Goal: Communication & Community: Answer question/provide support

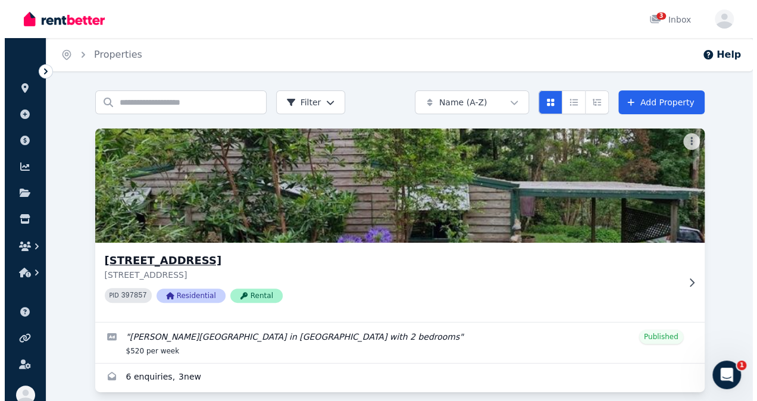
scroll to position [12, 0]
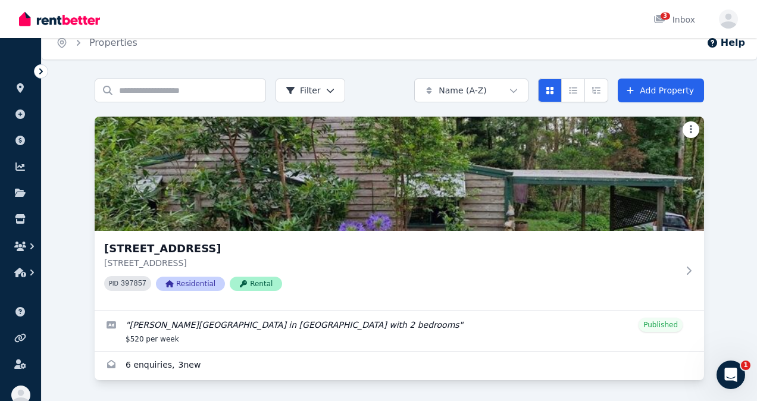
click at [689, 128] on html "Open main menu 3 Inbox Open user menu ORGANISE Properties Add property Payments…" at bounding box center [378, 188] width 757 height 401
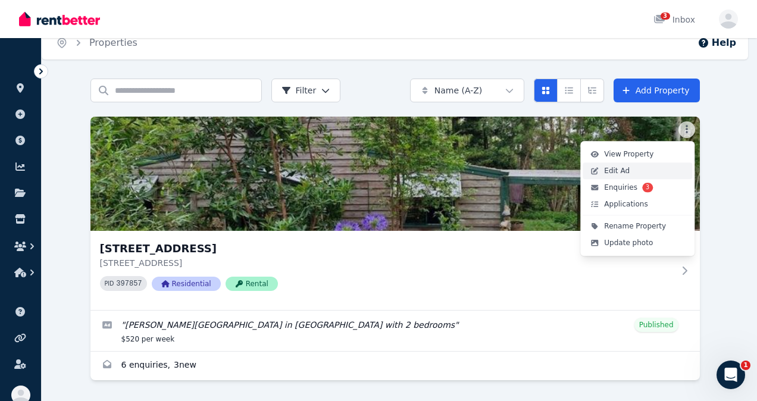
click at [620, 172] on span "Edit Ad" at bounding box center [617, 171] width 26 height 10
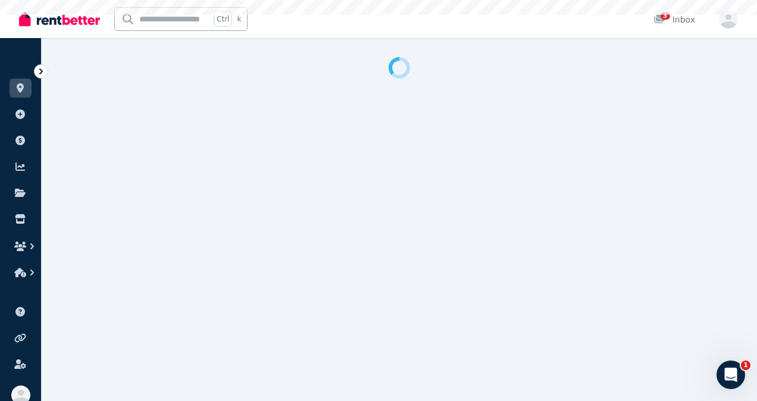
select select "***"
select select "**********"
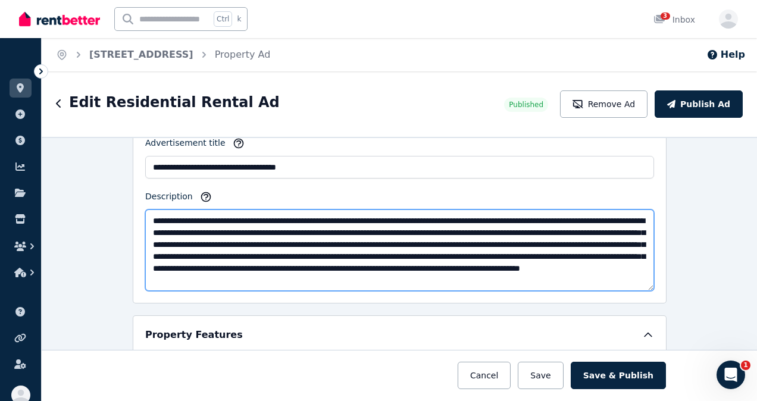
scroll to position [12, 0]
click at [233, 275] on textarea "**********" at bounding box center [399, 251] width 509 height 82
click at [609, 214] on textarea "**********" at bounding box center [399, 251] width 509 height 82
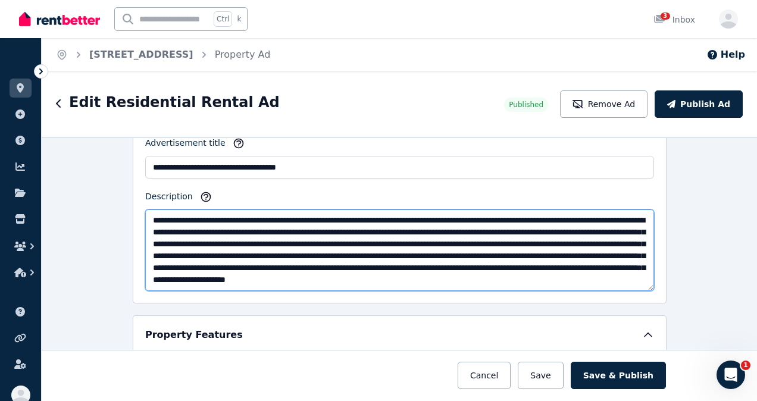
click at [292, 226] on textarea "**********" at bounding box center [399, 251] width 509 height 82
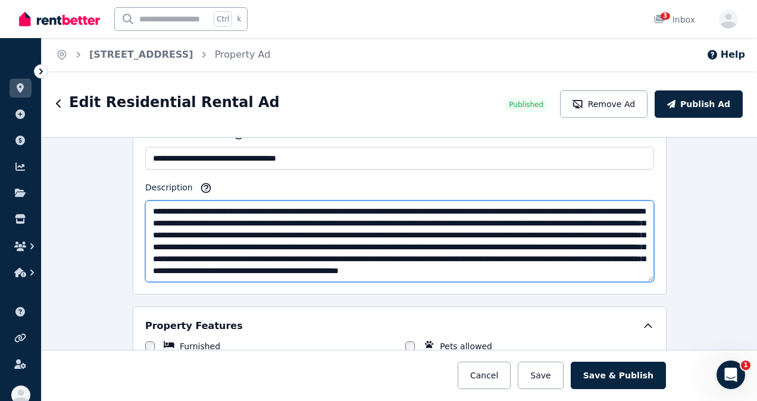
scroll to position [797, 0]
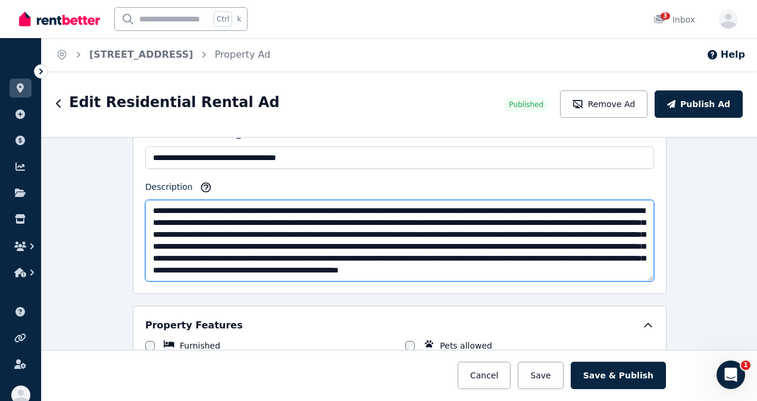
click at [599, 265] on textarea "**********" at bounding box center [399, 241] width 509 height 82
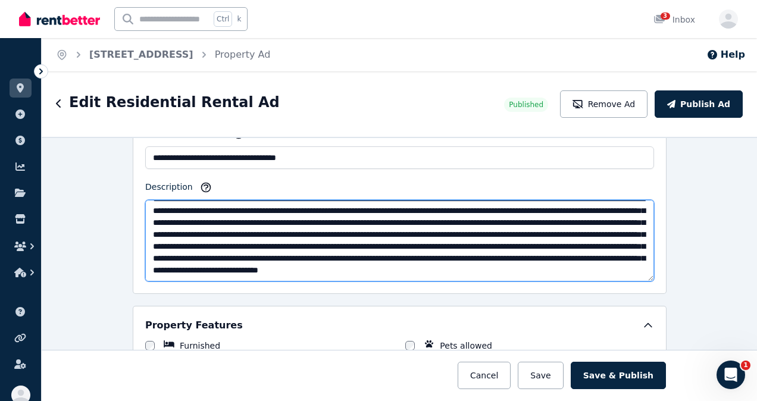
scroll to position [24, 0]
click at [460, 262] on textarea "Description" at bounding box center [399, 241] width 509 height 82
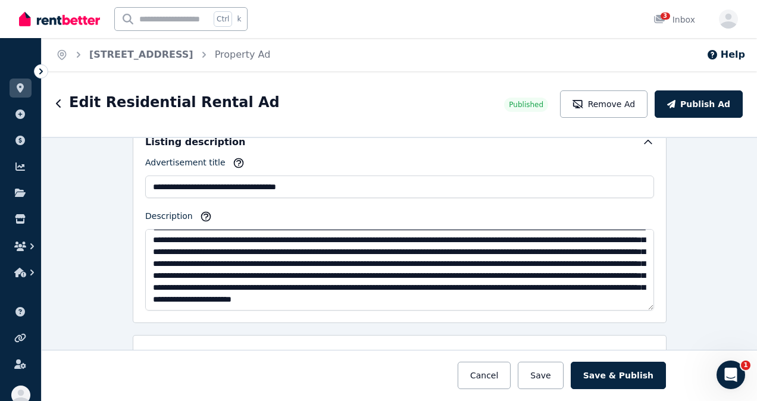
scroll to position [767, 0]
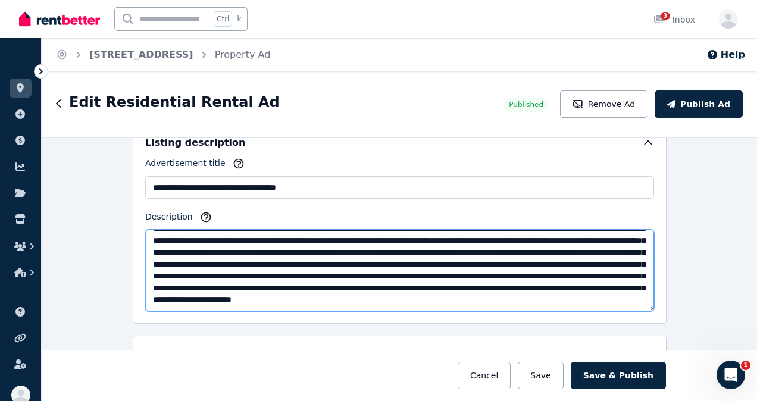
click at [440, 293] on textarea "**********" at bounding box center [399, 271] width 509 height 82
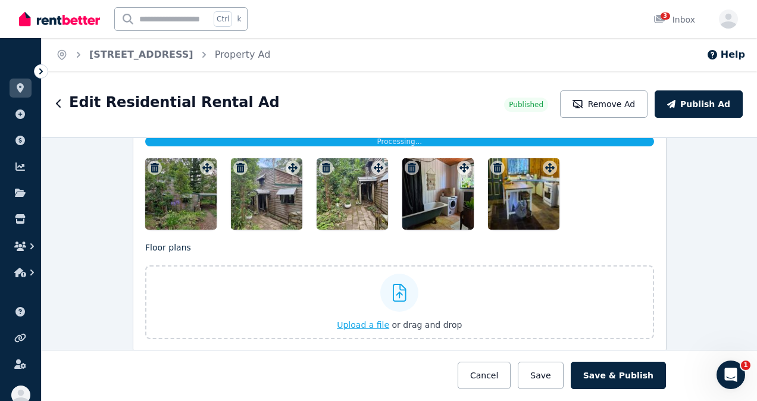
scroll to position [1643, 0]
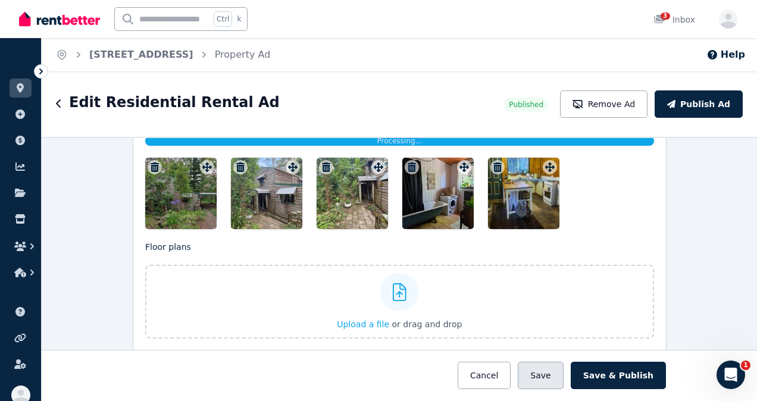
click at [556, 378] on button "Save" at bounding box center [540, 375] width 45 height 27
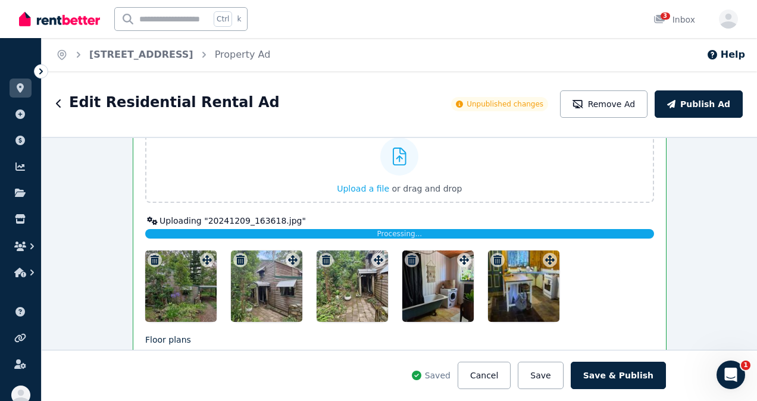
scroll to position [1642, 0]
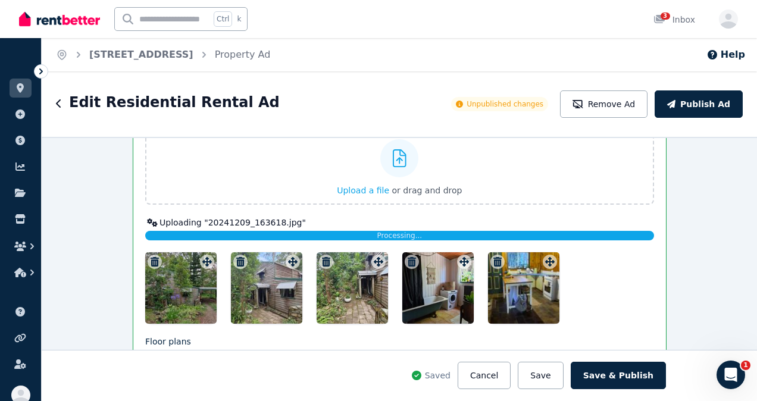
click at [578, 231] on div "Processing..." at bounding box center [399, 236] width 509 height 10
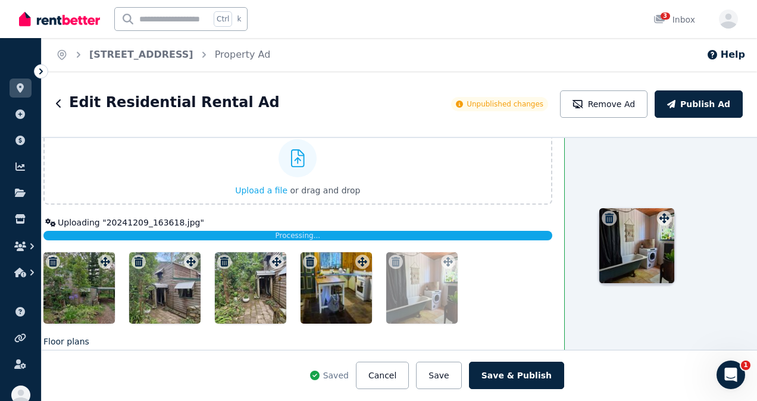
scroll to position [1642, 104]
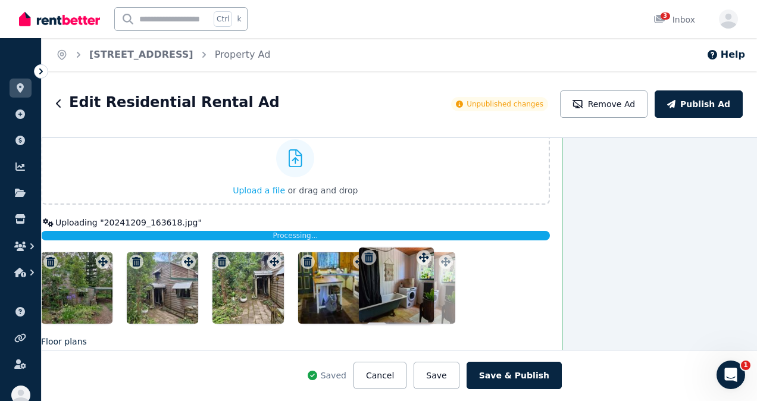
drag, startPoint x: 458, startPoint y: 249, endPoint x: 421, endPoint y: 243, distance: 37.3
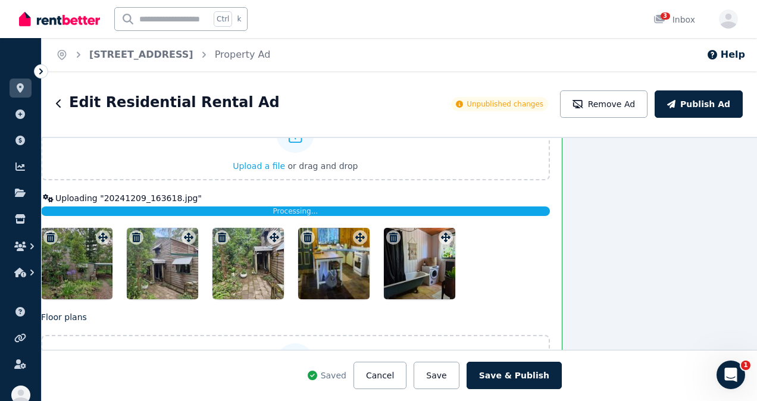
scroll to position [1659, 104]
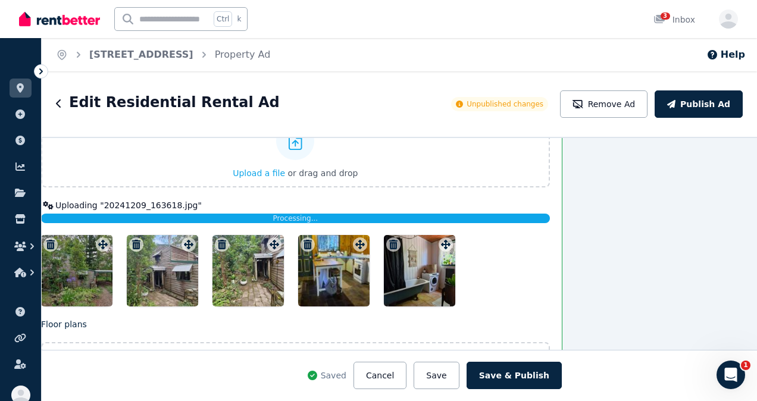
click at [612, 211] on div "**********" at bounding box center [399, 269] width 715 height 264
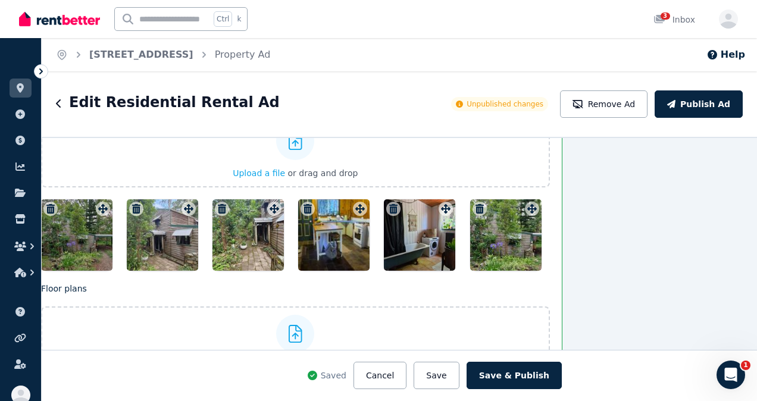
drag, startPoint x: 495, startPoint y: 224, endPoint x: 87, endPoint y: 243, distance: 408.2
click at [87, 243] on div at bounding box center [295, 234] width 509 height 71
drag, startPoint x: 499, startPoint y: 227, endPoint x: 455, endPoint y: 227, distance: 44.1
click at [455, 227] on div at bounding box center [295, 234] width 509 height 71
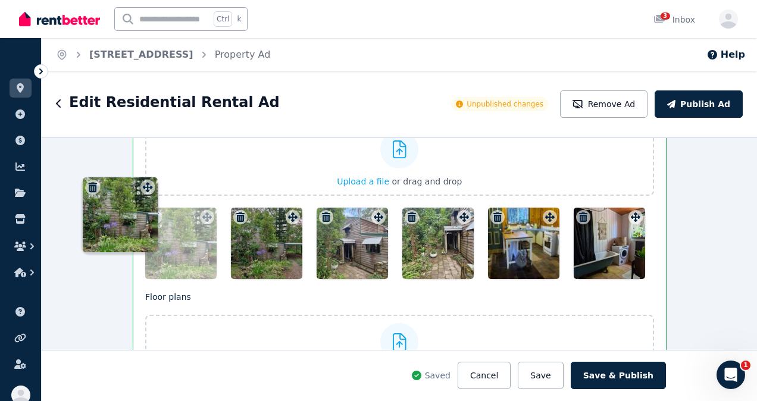
scroll to position [1636, 0]
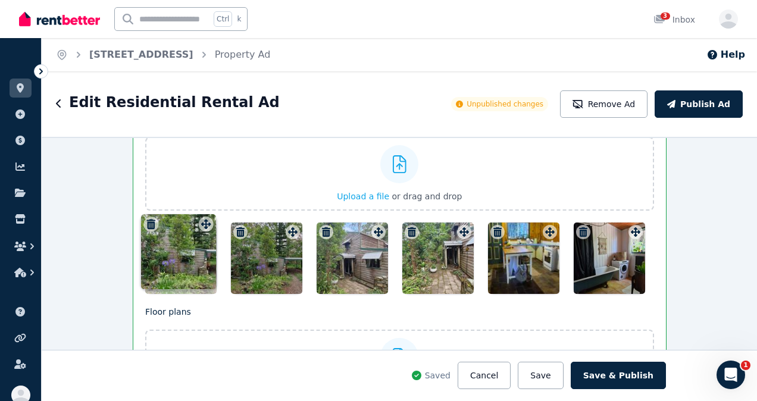
drag, startPoint x: 526, startPoint y: 204, endPoint x: 204, endPoint y: 220, distance: 322.4
click at [204, 220] on div "Photos Upload a file or drag and drop Uploaded " 20241209_163720.jpg " Uploaded…" at bounding box center [399, 203] width 509 height 181
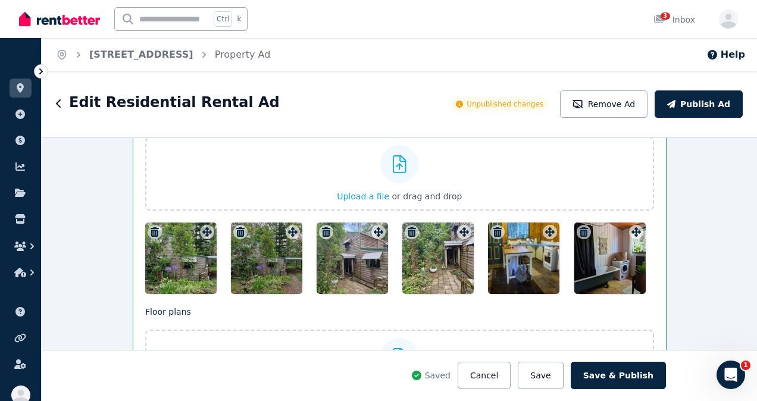
click at [174, 269] on div at bounding box center [180, 258] width 71 height 71
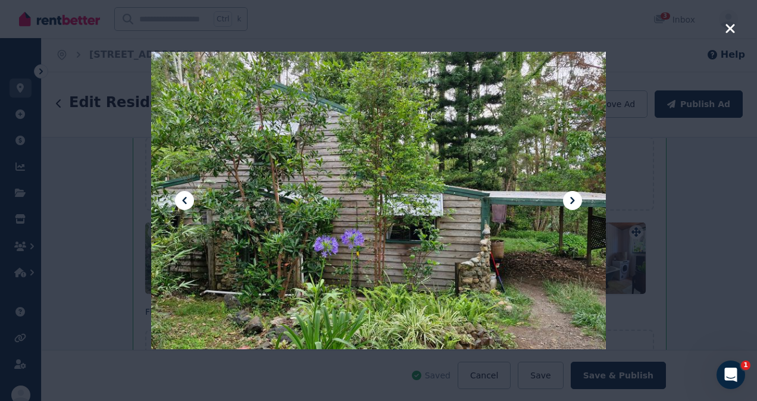
click at [731, 26] on icon "button" at bounding box center [730, 28] width 11 height 14
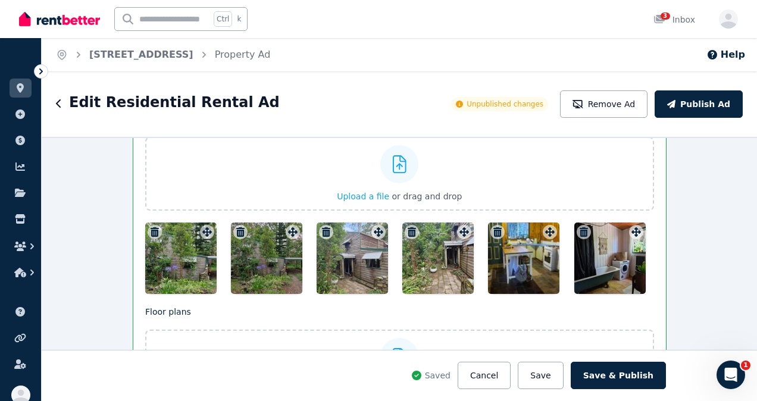
click at [264, 252] on div at bounding box center [266, 258] width 71 height 71
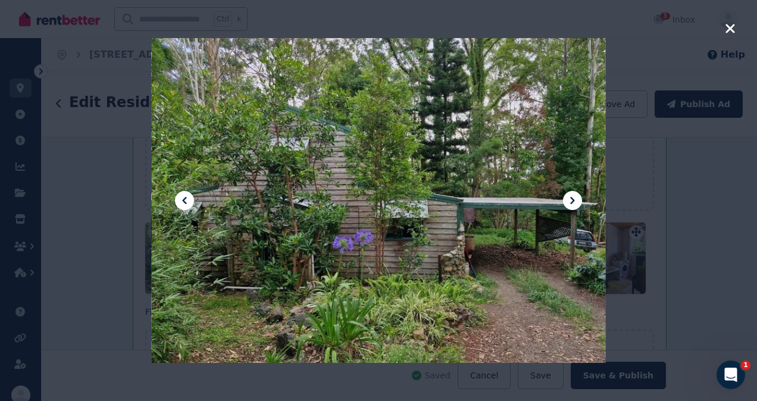
click at [731, 26] on icon "button" at bounding box center [730, 28] width 11 height 14
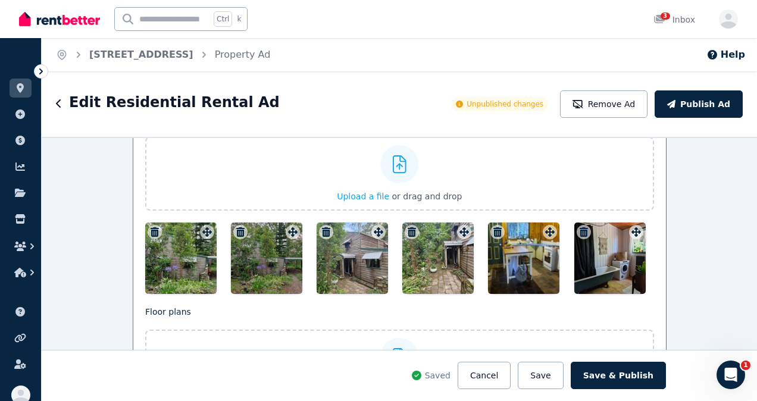
click at [163, 249] on div at bounding box center [180, 258] width 71 height 71
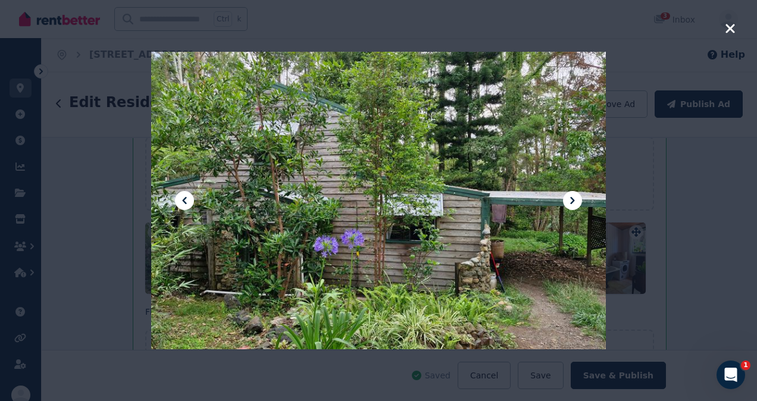
click at [730, 28] on icon "button" at bounding box center [730, 28] width 9 height 9
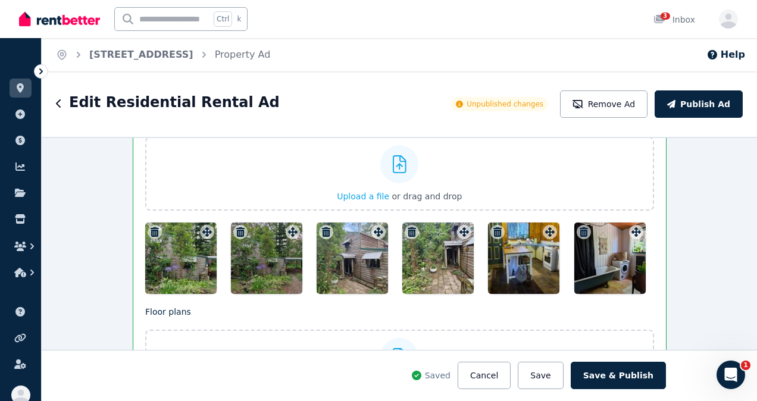
click at [151, 227] on icon "button" at bounding box center [155, 232] width 8 height 10
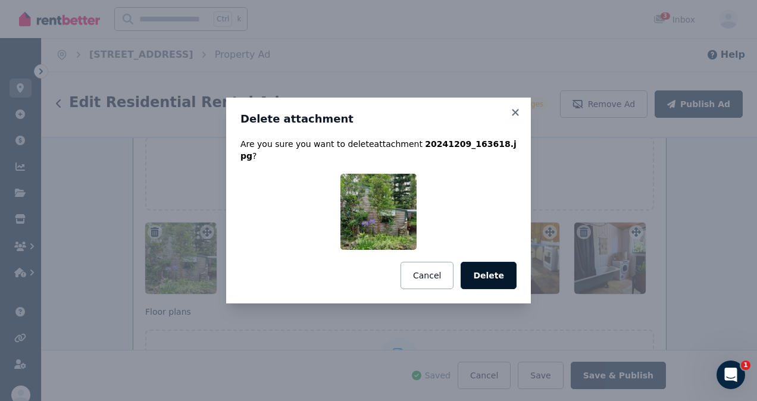
click at [502, 269] on button "Delete" at bounding box center [489, 275] width 56 height 27
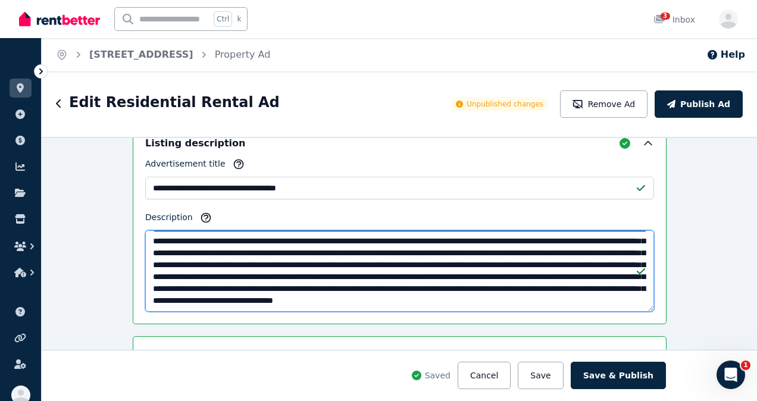
scroll to position [24, 0]
click at [401, 274] on textarea "Description" at bounding box center [399, 271] width 509 height 82
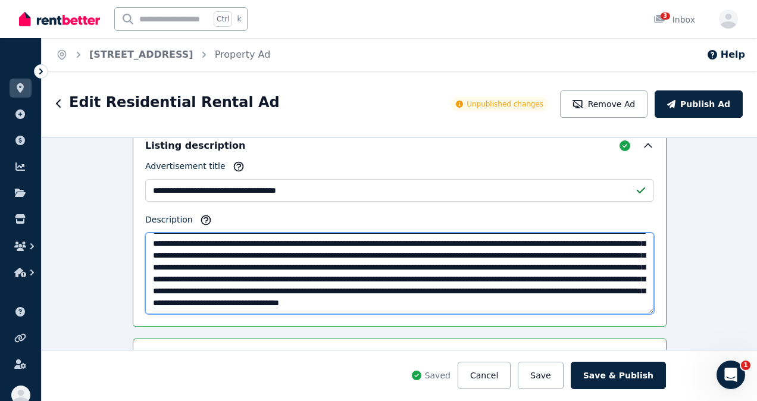
scroll to position [859, 0]
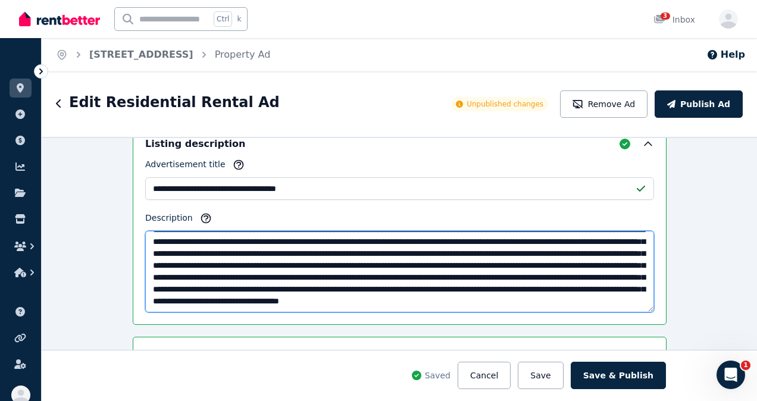
click at [607, 298] on textarea "Description" at bounding box center [399, 272] width 509 height 82
click at [220, 296] on textarea "Description" at bounding box center [399, 272] width 509 height 82
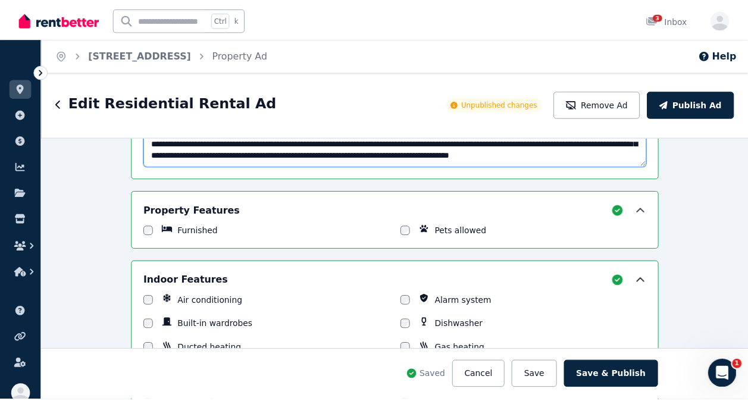
scroll to position [1005, 0]
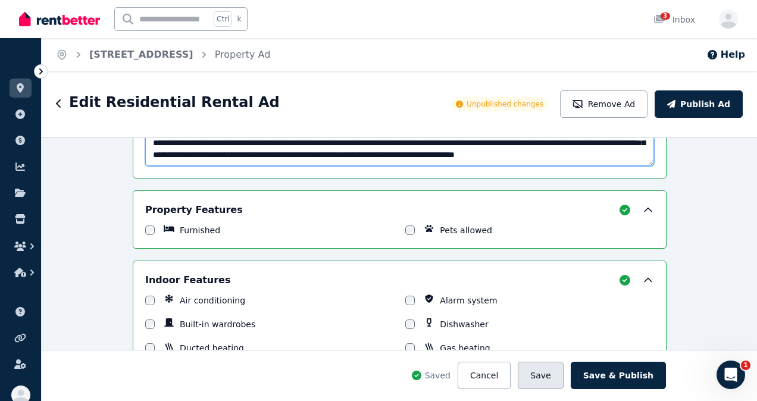
type textarea "**********"
click at [554, 376] on button "Save" at bounding box center [540, 375] width 45 height 27
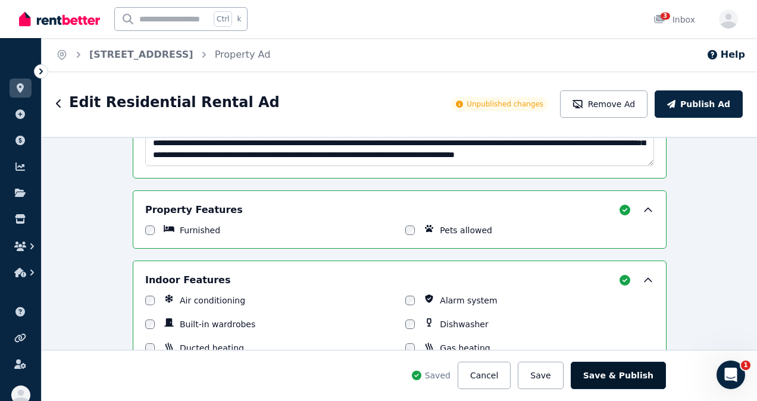
click at [623, 376] on button "Save & Publish" at bounding box center [618, 375] width 95 height 27
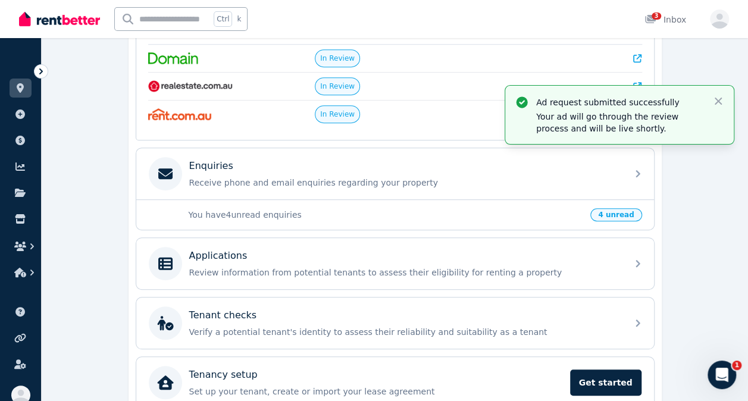
scroll to position [332, 0]
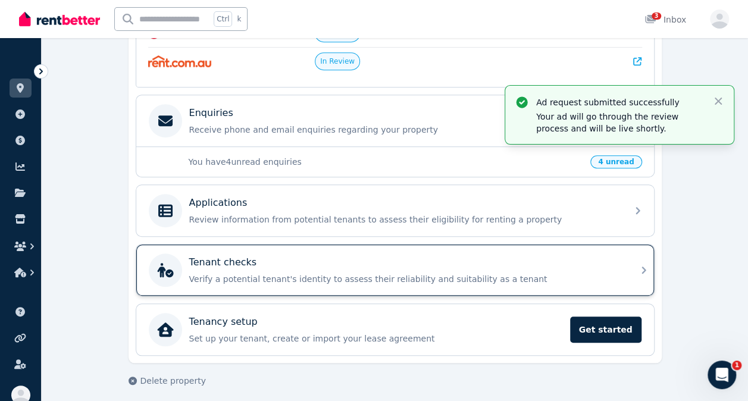
click at [502, 266] on div "Tenant checks Verify a potential tenant's identity to assess their reliability …" at bounding box center [404, 270] width 431 height 30
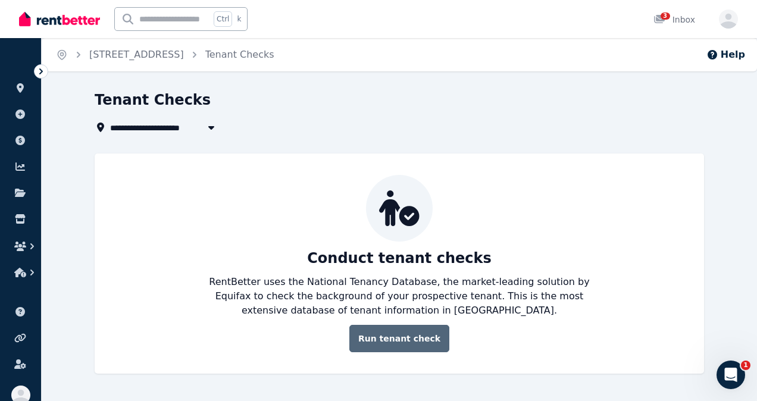
click at [421, 337] on link "Run tenant check" at bounding box center [399, 338] width 100 height 27
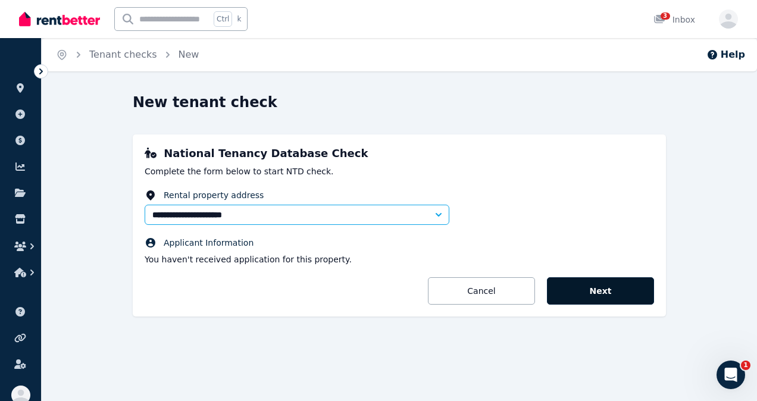
click at [600, 292] on button "Next" at bounding box center [600, 290] width 107 height 27
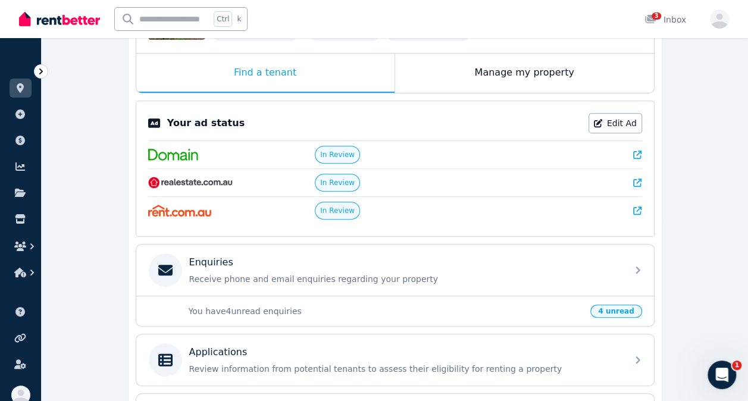
scroll to position [182, 0]
click at [623, 308] on span "4 unread" at bounding box center [615, 311] width 51 height 13
click at [612, 309] on span "4 unread" at bounding box center [615, 311] width 51 height 13
click at [258, 308] on p "You have 4 unread enquiries" at bounding box center [386, 312] width 395 height 12
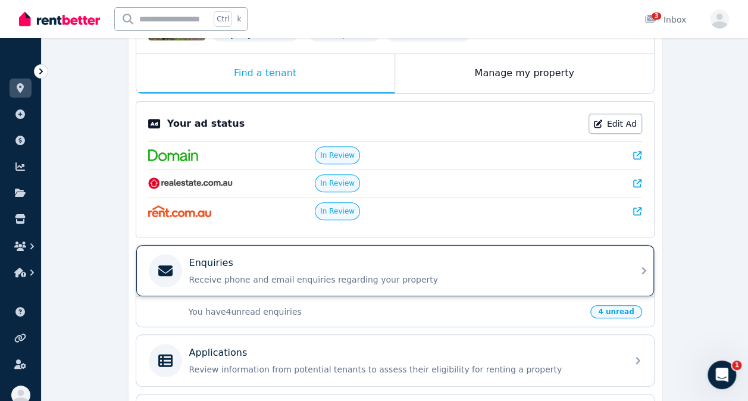
click at [636, 270] on div "Enquiries Receive phone and email enquiries regarding your property" at bounding box center [395, 270] width 518 height 51
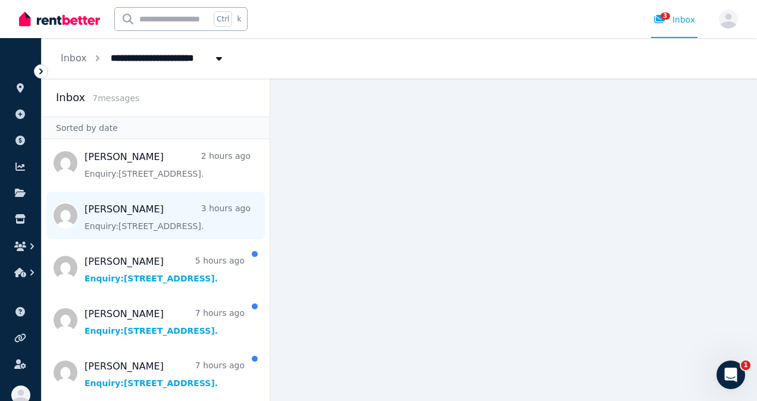
scroll to position [123, 0]
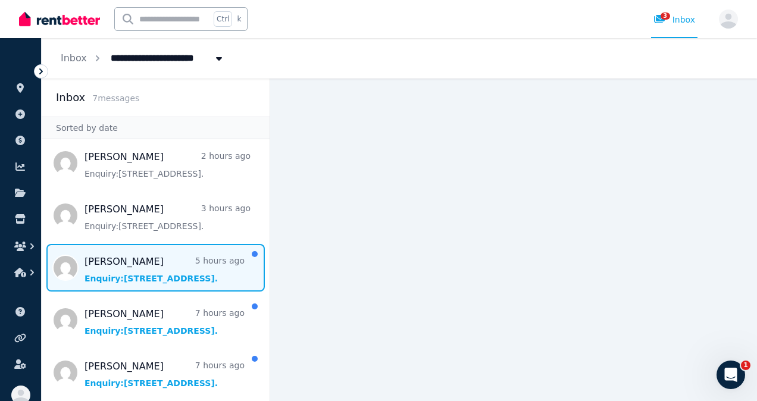
click at [144, 267] on span "Message list" at bounding box center [156, 268] width 228 height 48
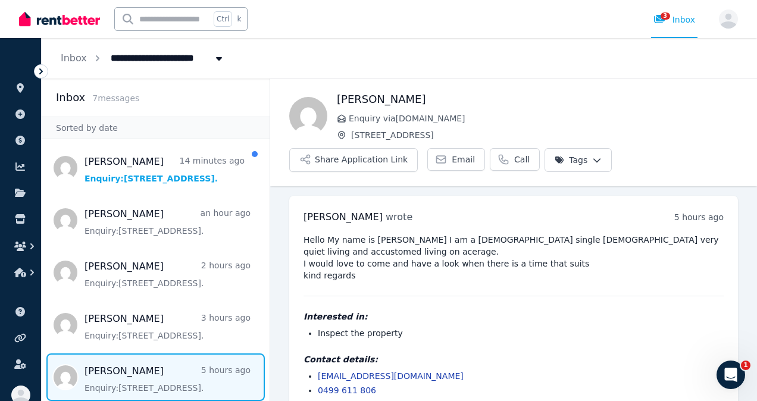
scroll to position [7, 0]
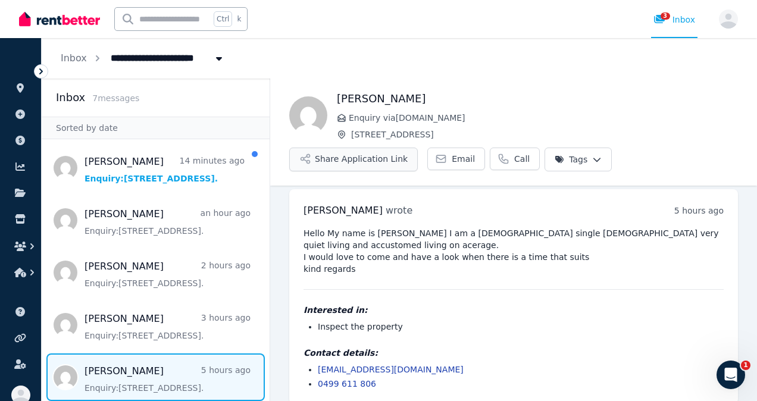
click at [373, 162] on button "Share Application Link" at bounding box center [353, 160] width 129 height 24
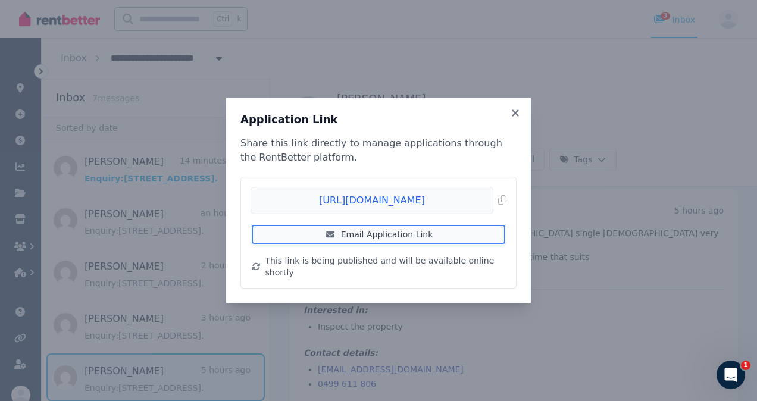
click at [358, 242] on link "Email Application Link" at bounding box center [379, 234] width 256 height 21
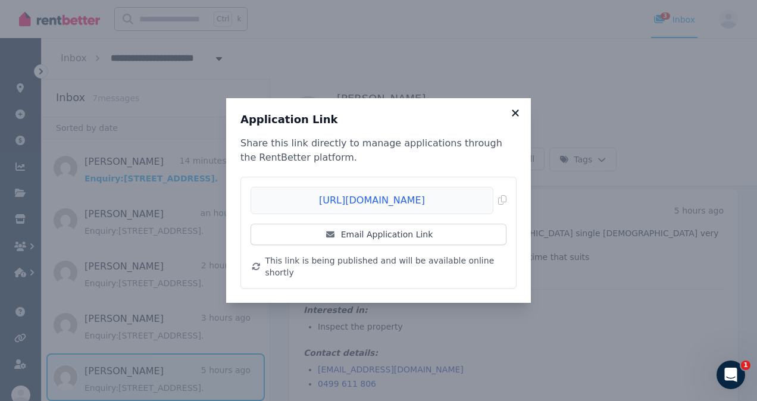
click at [514, 118] on icon at bounding box center [516, 113] width 12 height 11
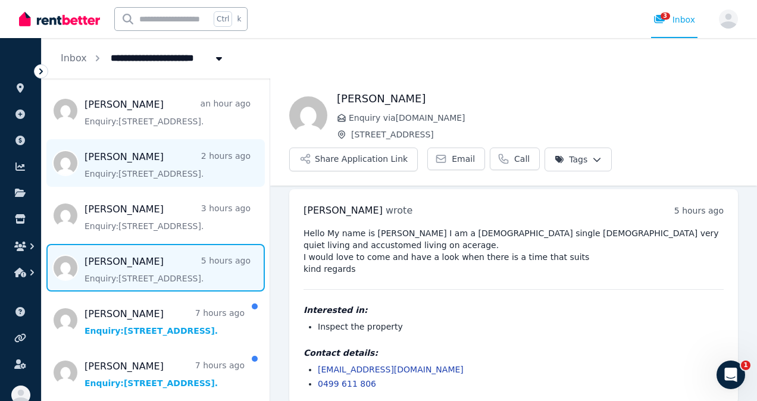
scroll to position [123, 0]
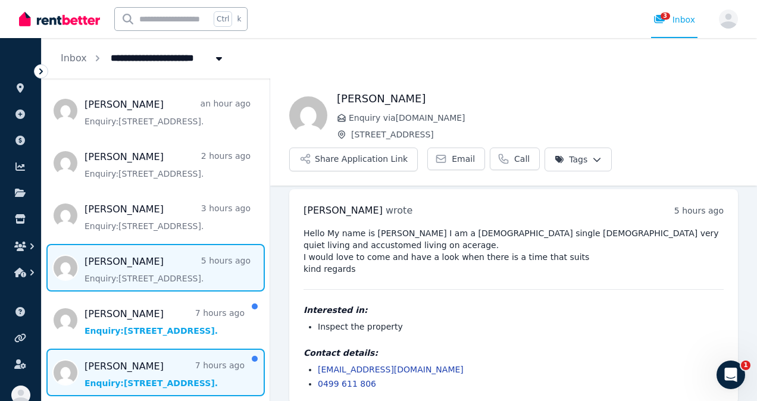
click at [146, 374] on span "Message list" at bounding box center [156, 373] width 228 height 48
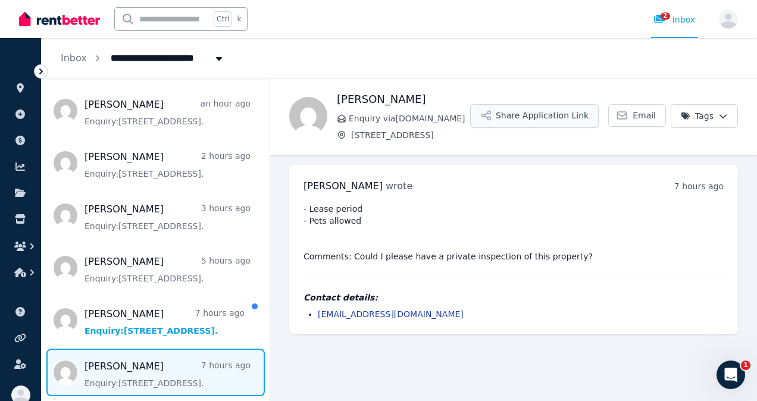
click at [551, 115] on button "Share Application Link" at bounding box center [534, 116] width 129 height 24
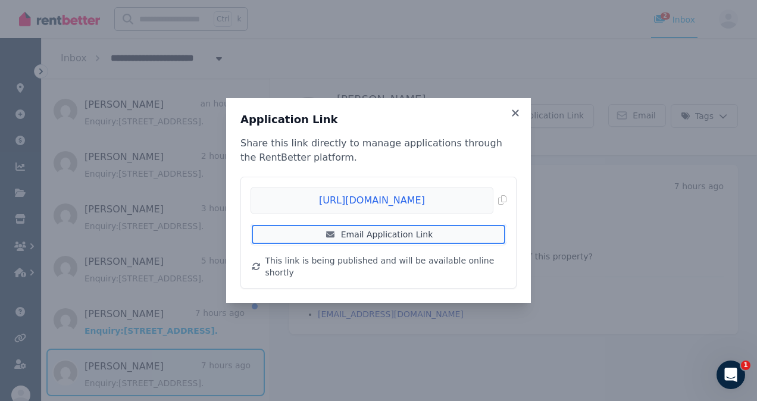
click at [348, 243] on link "Email Application Link" at bounding box center [379, 234] width 256 height 21
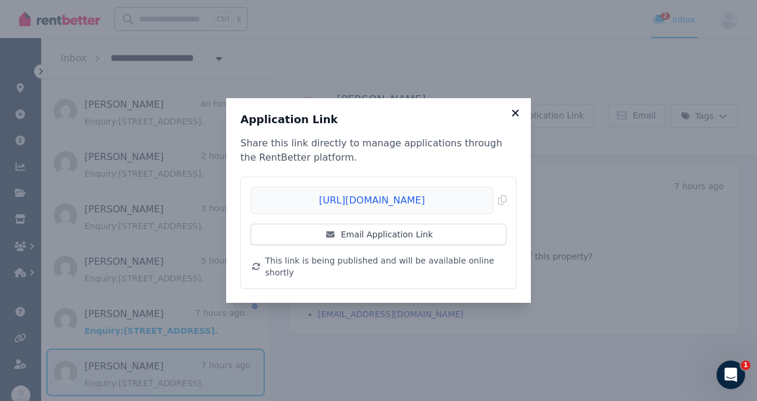
click at [515, 117] on icon at bounding box center [516, 113] width 12 height 11
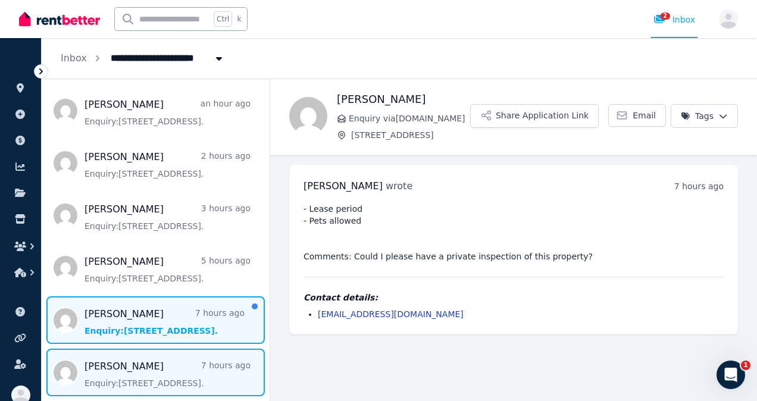
click at [145, 312] on span "Message list" at bounding box center [156, 320] width 228 height 48
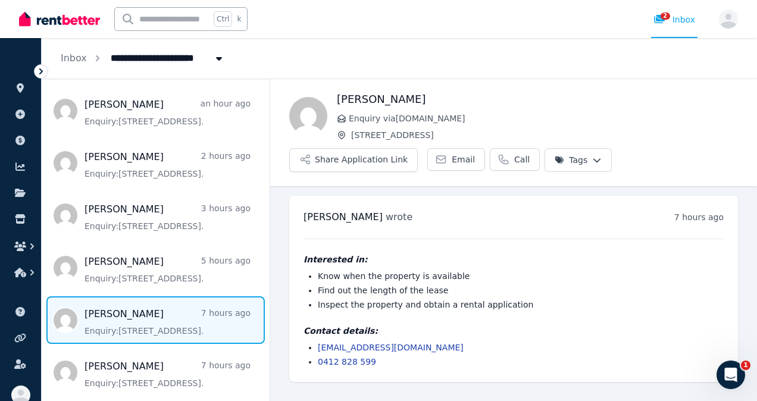
scroll to position [109, 0]
click at [377, 159] on button "Share Application Link" at bounding box center [353, 160] width 129 height 24
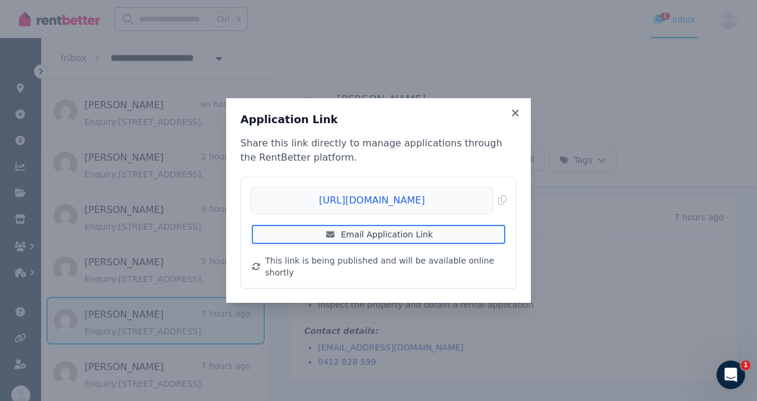
click at [365, 245] on link "Email Application Link" at bounding box center [379, 234] width 256 height 21
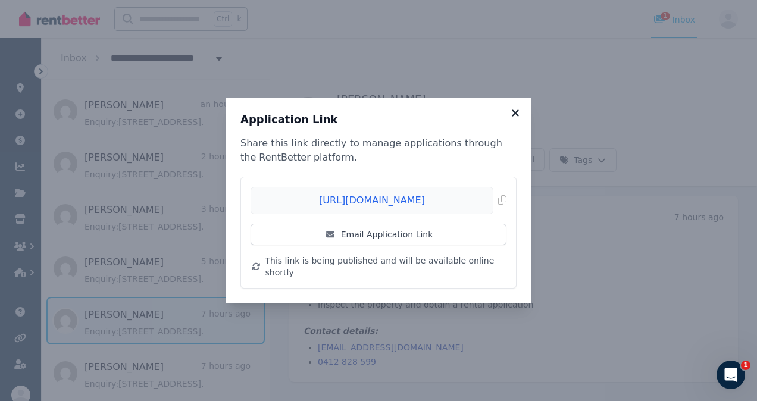
click at [517, 118] on icon at bounding box center [516, 113] width 12 height 11
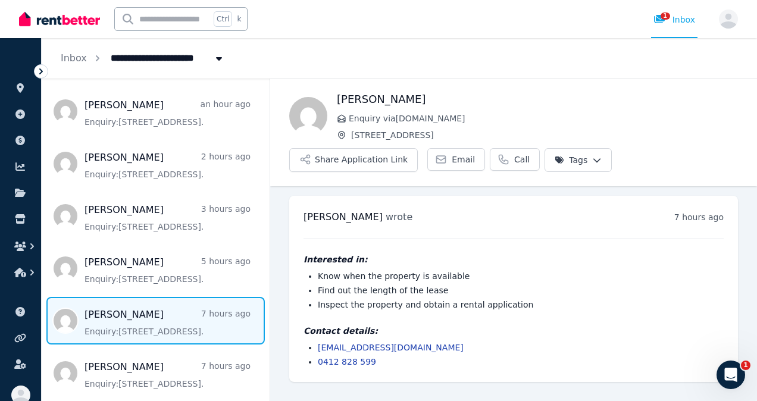
scroll to position [0, 0]
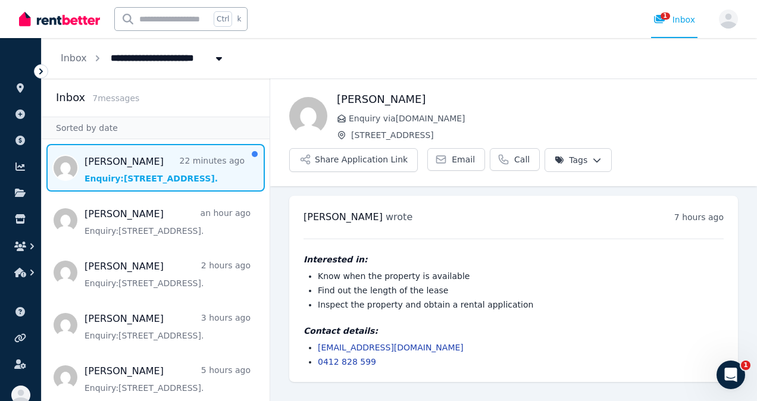
click at [160, 172] on span "Message list" at bounding box center [156, 168] width 228 height 48
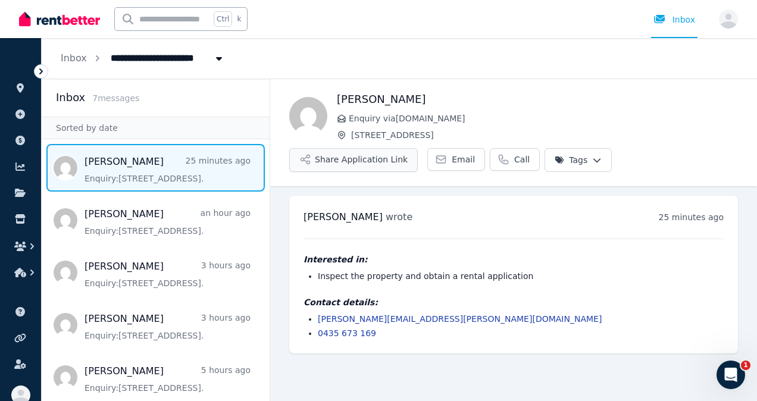
click at [361, 160] on button "Share Application Link" at bounding box center [353, 160] width 129 height 24
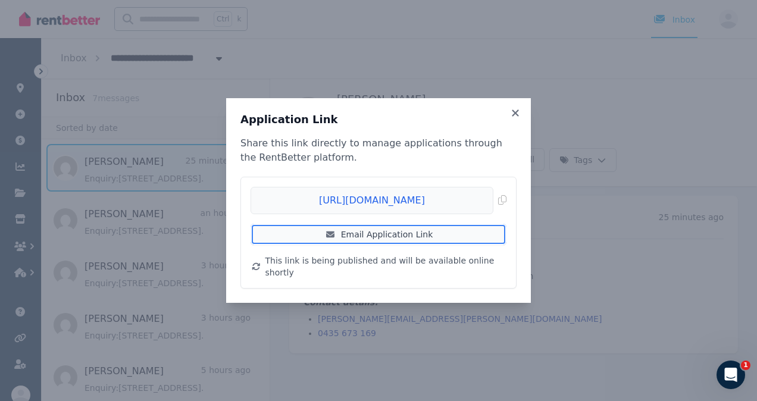
click at [346, 242] on link "Email Application Link" at bounding box center [379, 234] width 256 height 21
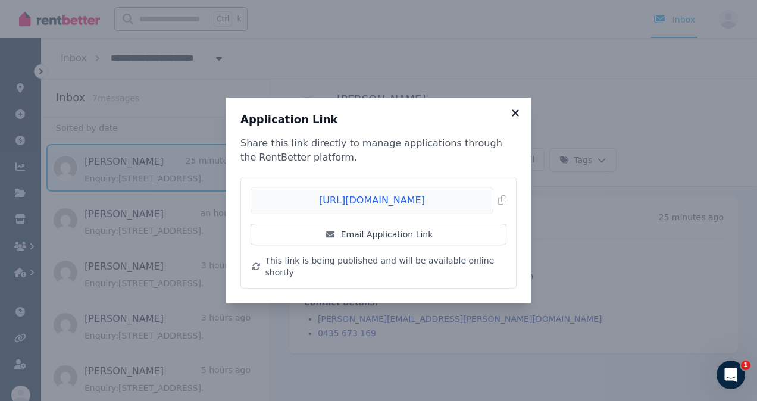
click at [515, 116] on icon at bounding box center [515, 113] width 7 height 7
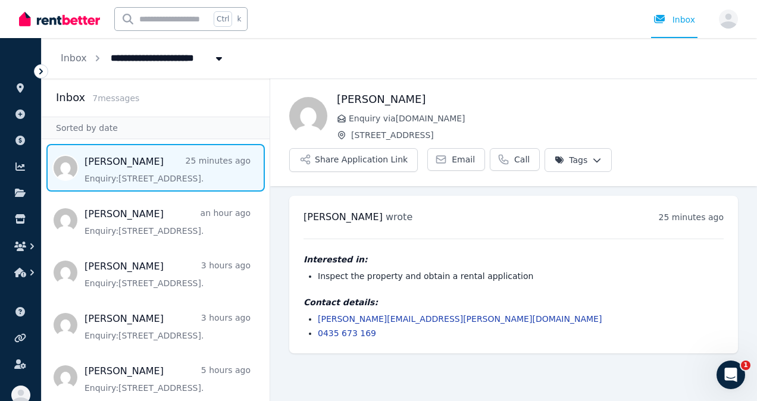
click at [733, 373] on icon "Open Intercom Messenger" at bounding box center [731, 375] width 20 height 20
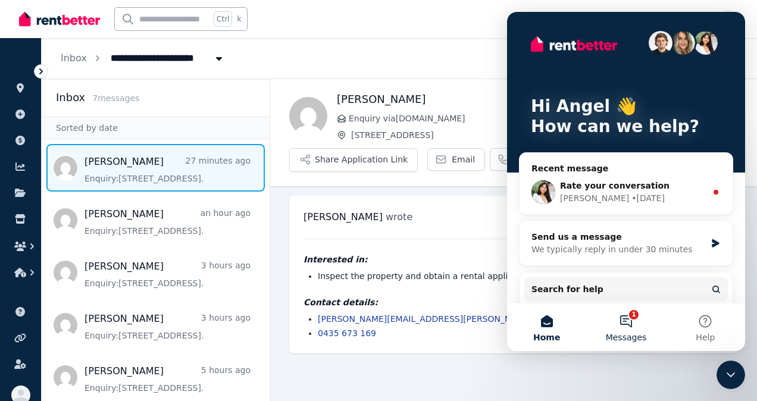
click at [624, 333] on span "Messages" at bounding box center [626, 337] width 41 height 8
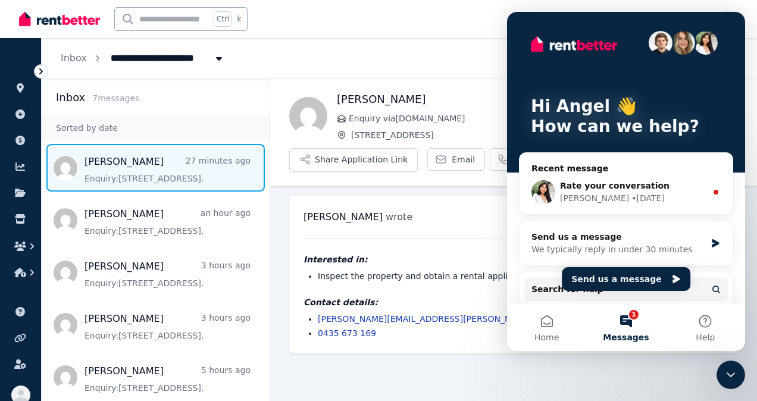
drag, startPoint x: 486, startPoint y: 386, endPoint x: 14, endPoint y: 332, distance: 475.0
click at [486, 386] on main "Back [PERSON_NAME] Enquiry via [DOMAIN_NAME] [STREET_ADDRESS] Application Link …" at bounding box center [513, 240] width 487 height 323
drag, startPoint x: 727, startPoint y: 377, endPoint x: 1320, endPoint y: 751, distance: 700.3
click at [727, 377] on icon "Close Intercom Messenger" at bounding box center [731, 375] width 14 height 14
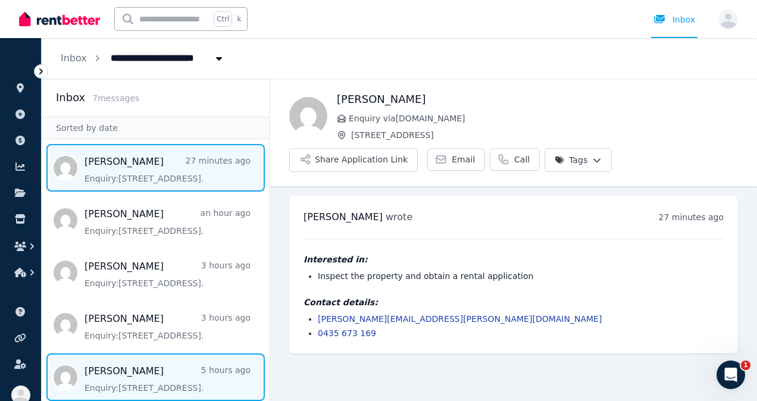
click at [121, 378] on span "Message list" at bounding box center [156, 378] width 228 height 48
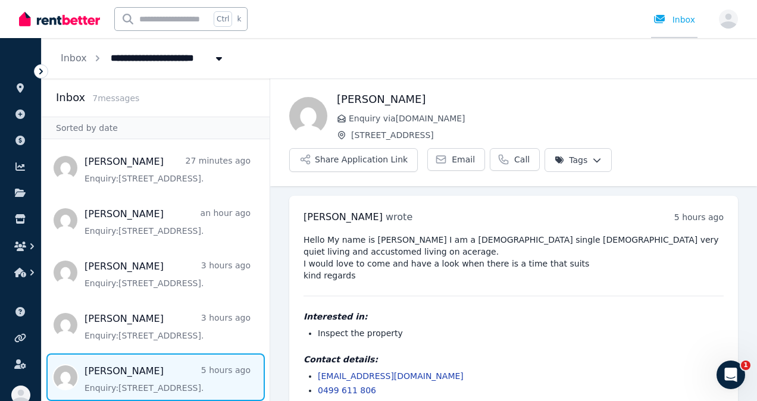
click at [671, 17] on div at bounding box center [663, 20] width 19 height 12
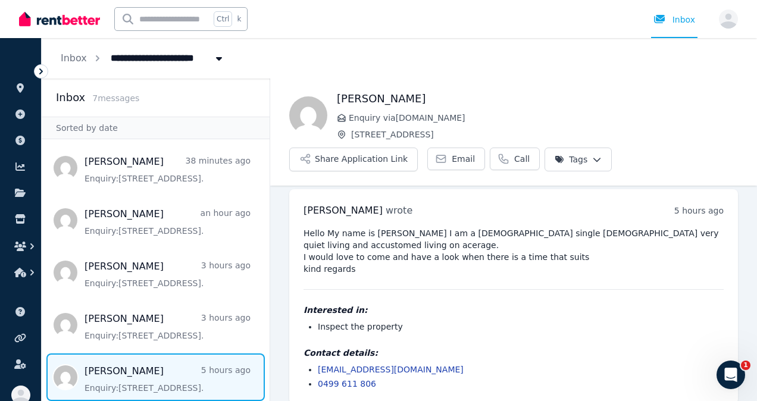
click at [593, 260] on pre "Hello My name is [PERSON_NAME] I am a [DEMOGRAPHIC_DATA] single [DEMOGRAPHIC_DA…" at bounding box center [514, 251] width 420 height 48
click at [39, 76] on icon at bounding box center [41, 71] width 12 height 12
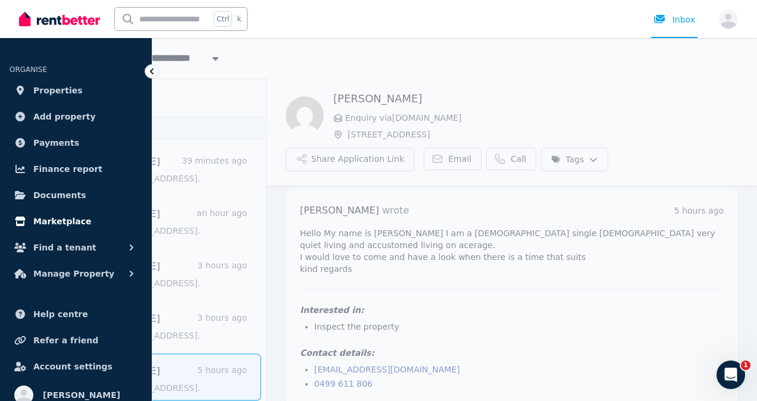
click at [60, 218] on span "Marketplace" at bounding box center [62, 221] width 58 height 14
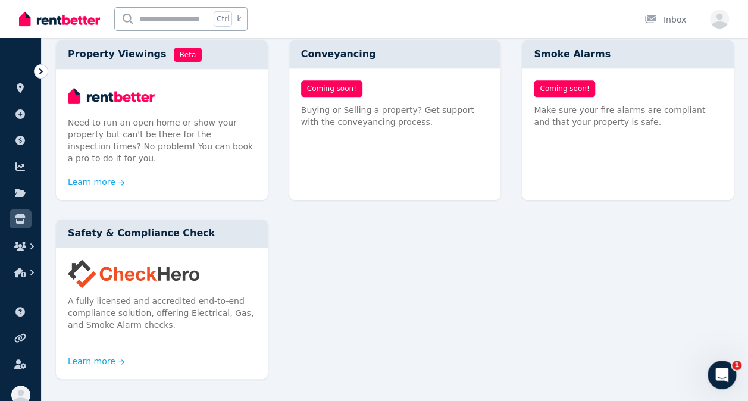
scroll to position [683, 0]
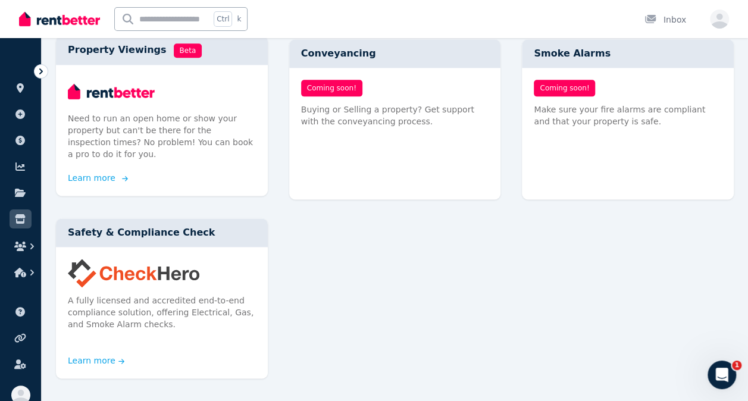
click at [96, 172] on link "Learn more" at bounding box center [96, 178] width 57 height 12
